Goal: Task Accomplishment & Management: Use online tool/utility

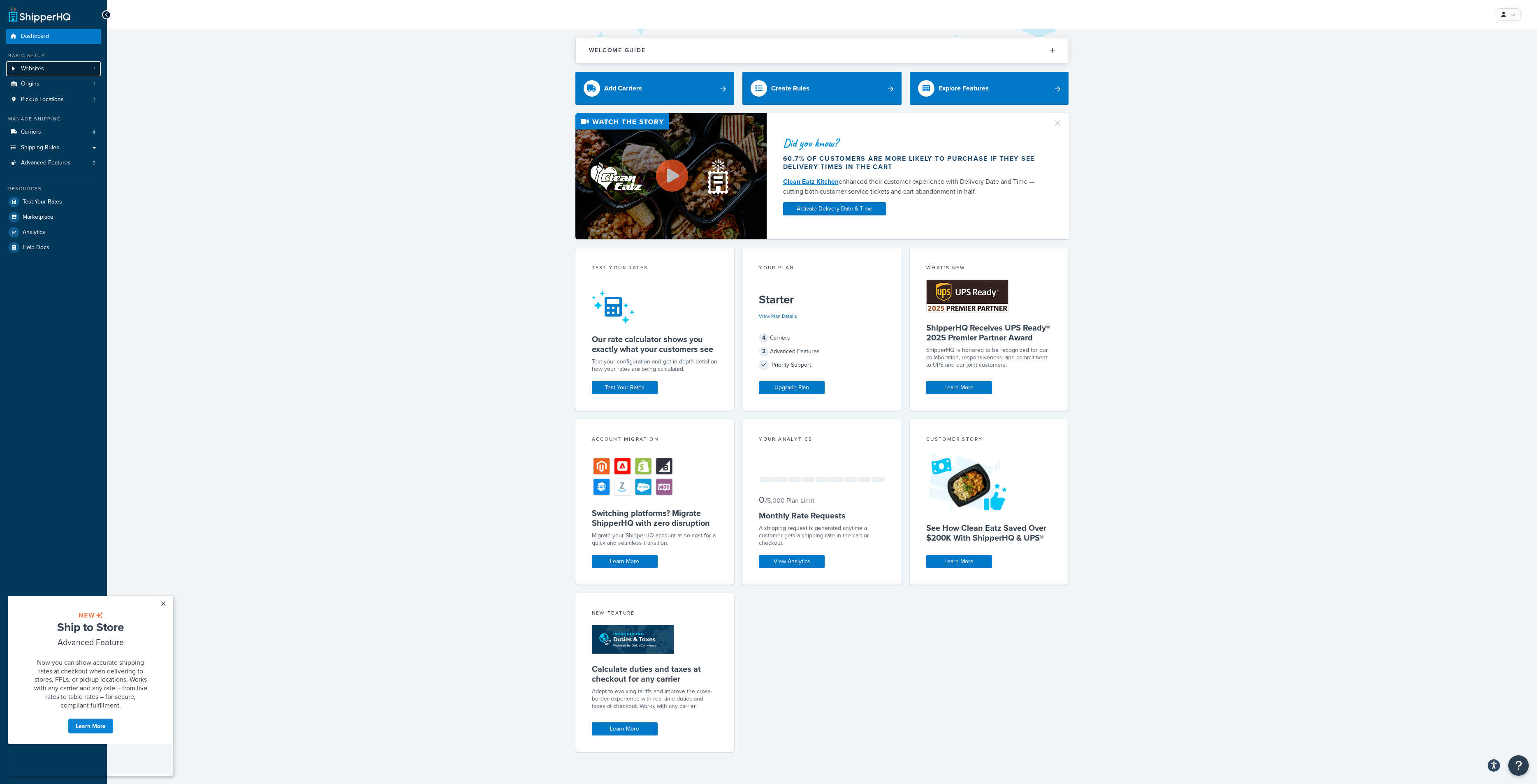
click at [56, 68] on link "Websites 1" at bounding box center [53, 68] width 95 height 15
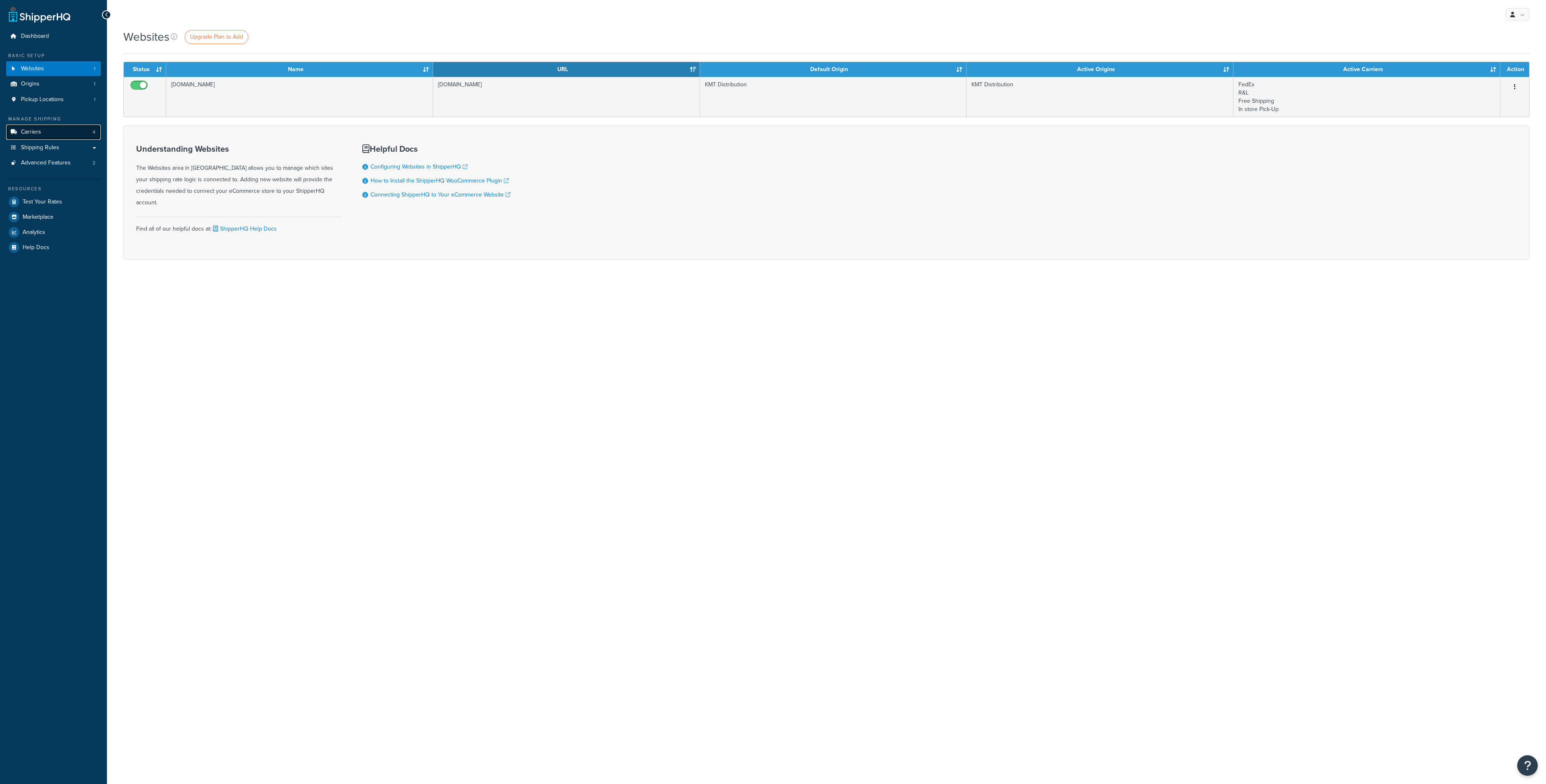
click at [50, 129] on link "Carriers 4" at bounding box center [53, 132] width 95 height 15
click at [51, 146] on span "Shipping Rules" at bounding box center [40, 148] width 38 height 7
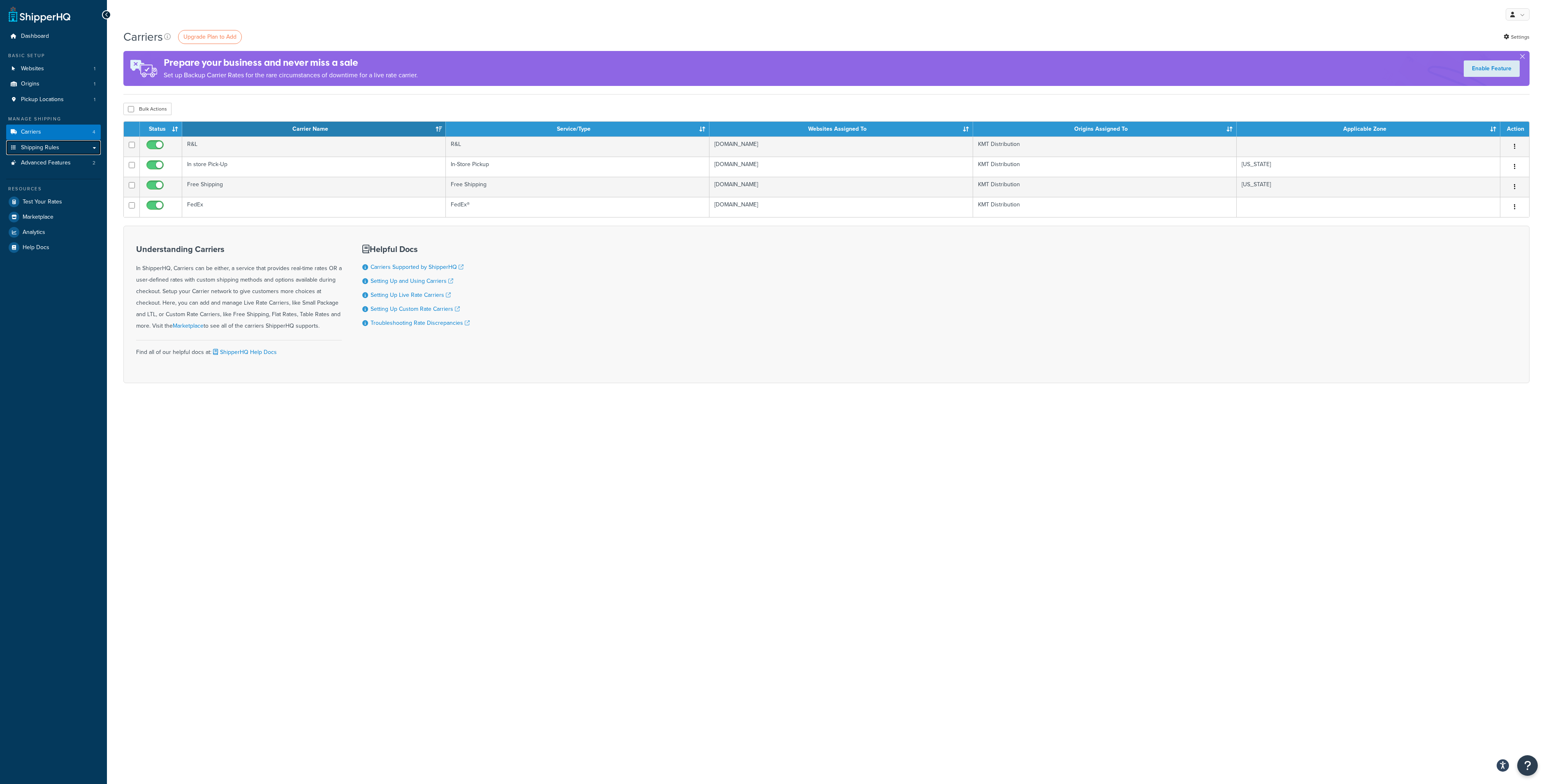
click at [51, 146] on span "Shipping Rules" at bounding box center [40, 148] width 38 height 7
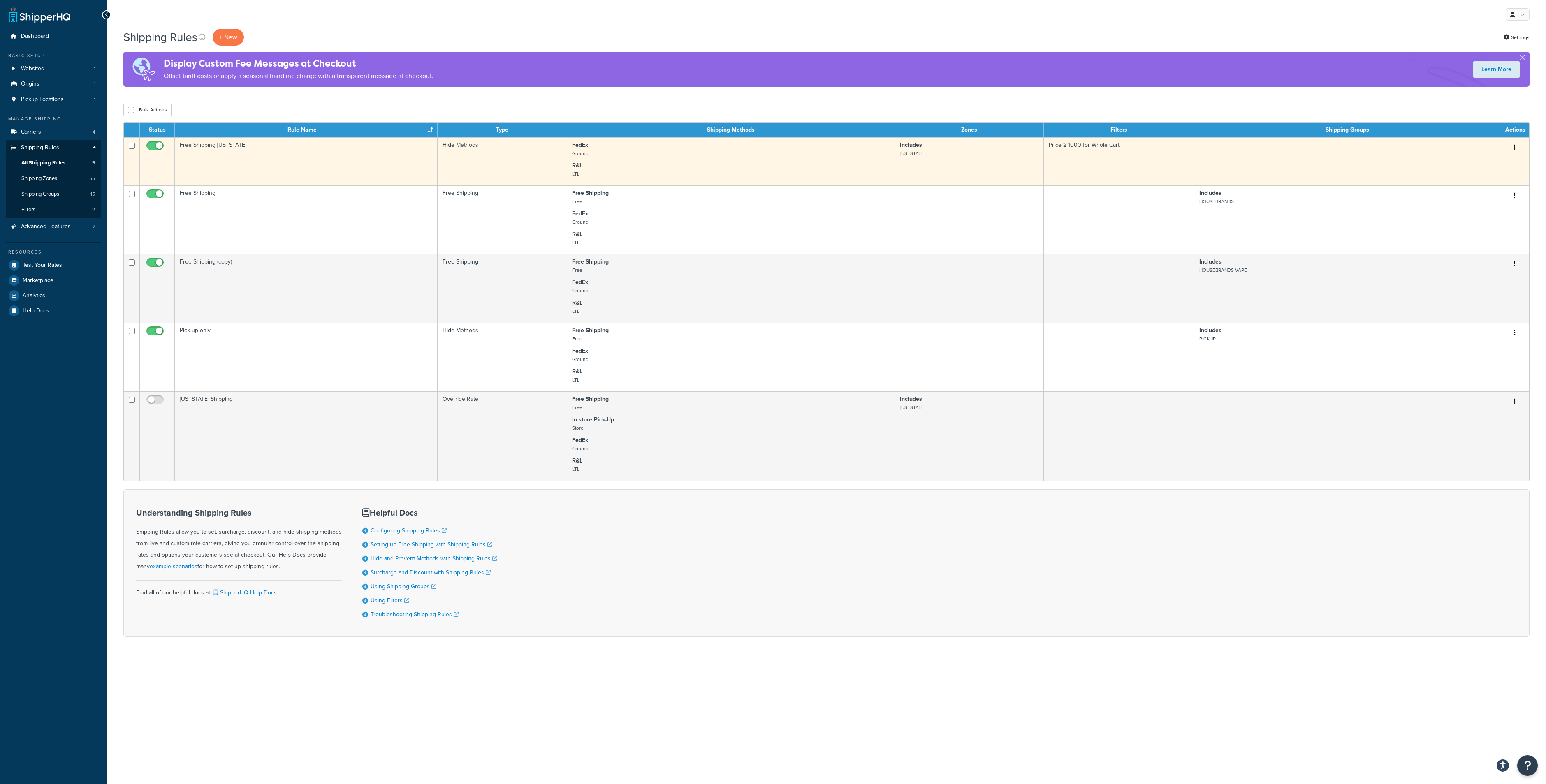
click at [215, 154] on td "Free Shipping Michigan" at bounding box center [306, 161] width 263 height 48
